Goal: Information Seeking & Learning: Compare options

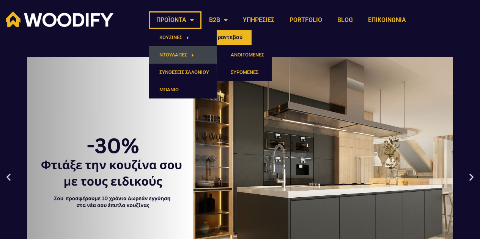
click at [170, 58] on link "ΝΤΟΥΛΑΠΕΣ" at bounding box center [183, 54] width 68 height 17
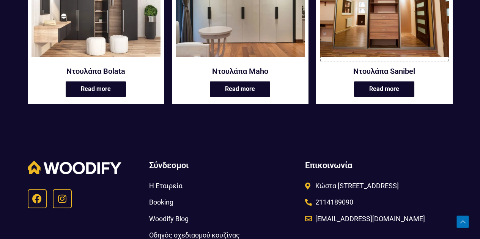
scroll to position [449, 0]
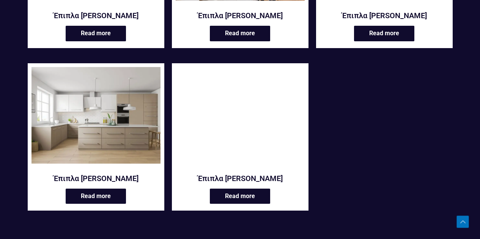
scroll to position [1405, 0]
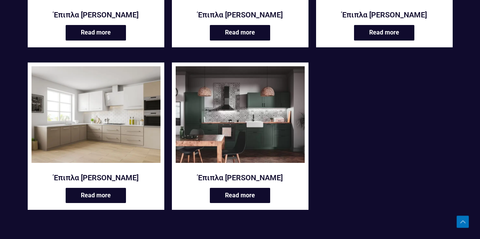
click at [126, 118] on img at bounding box center [95, 114] width 129 height 97
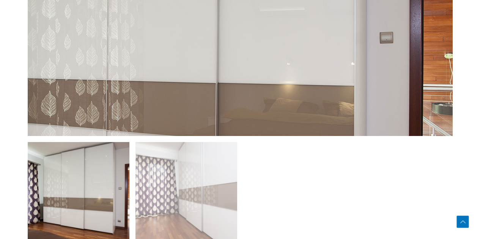
scroll to position [434, 0]
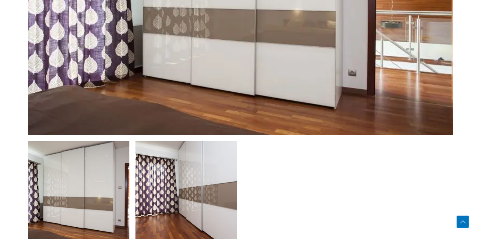
click at [202, 178] on img at bounding box center [186, 193] width 102 height 102
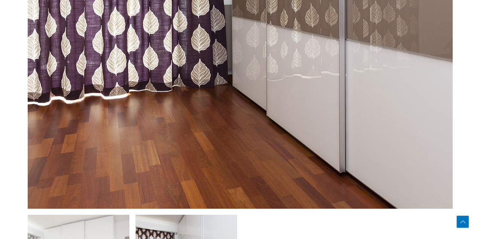
scroll to position [363, 0]
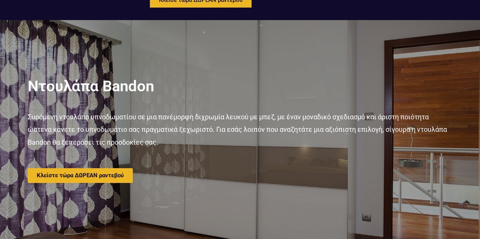
scroll to position [0, 0]
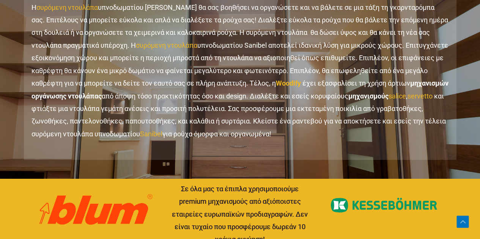
scroll to position [899, 0]
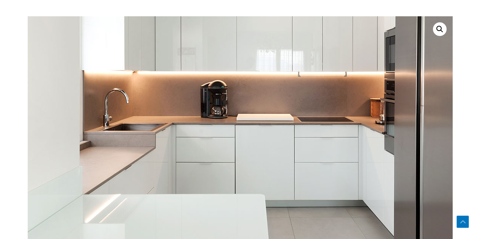
scroll to position [302, 0]
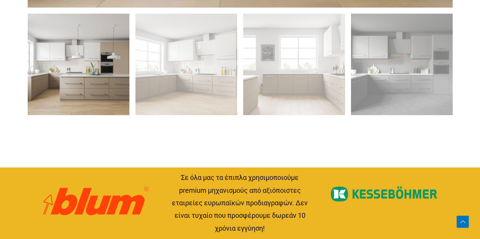
scroll to position [594, 0]
